Goal: Find contact information: Find phone

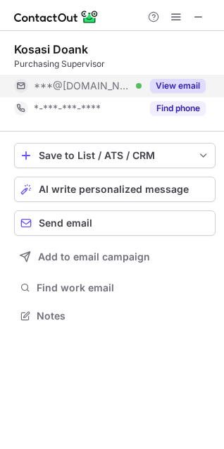
scroll to position [306, 224]
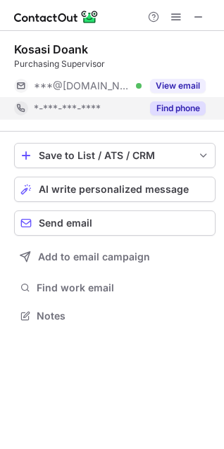
click at [189, 104] on button "Find phone" at bounding box center [178, 108] width 56 height 14
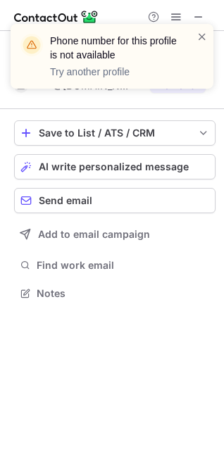
scroll to position [284, 224]
click at [201, 39] on span at bounding box center [202, 37] width 11 height 14
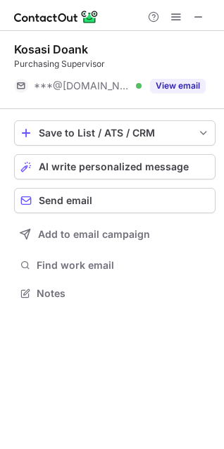
scroll to position [7, 7]
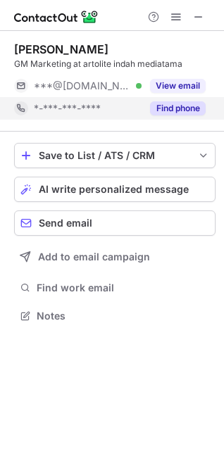
click at [155, 108] on button "Find phone" at bounding box center [178, 108] width 56 height 14
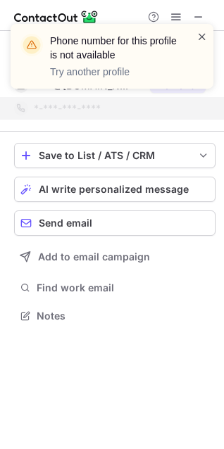
click at [198, 37] on span at bounding box center [202, 37] width 11 height 14
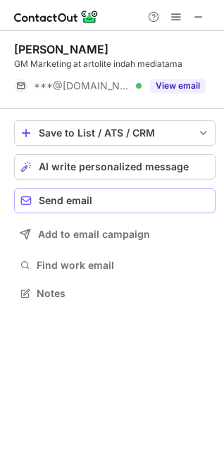
scroll to position [284, 224]
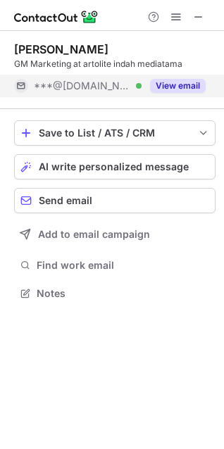
click at [175, 92] on button "View email" at bounding box center [178, 86] width 56 height 14
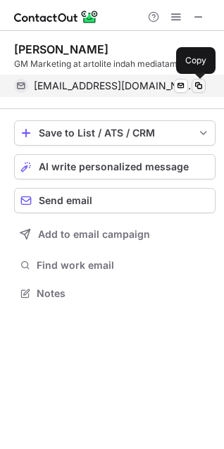
click at [199, 88] on span at bounding box center [198, 85] width 11 height 11
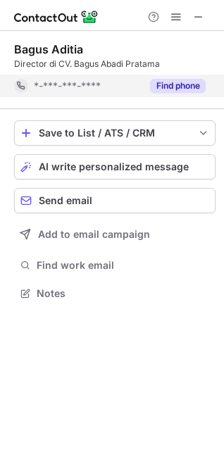
click at [190, 93] on div "Find phone" at bounding box center [174, 86] width 64 height 23
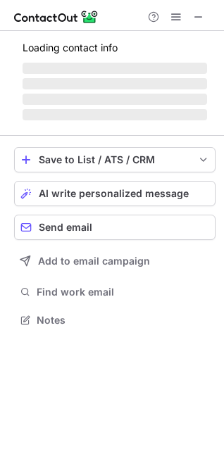
scroll to position [294, 224]
